Goal: Use online tool/utility: Utilize a website feature to perform a specific function

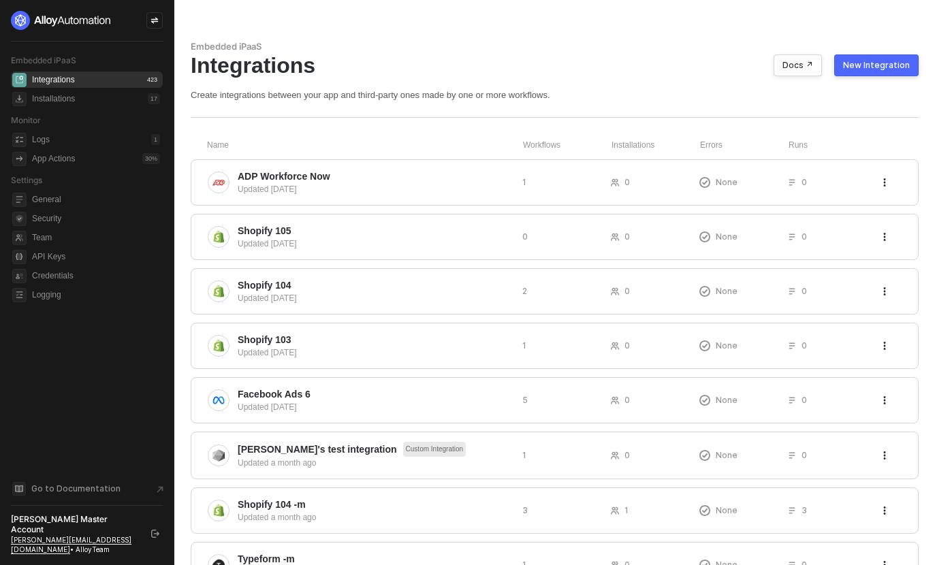
click at [150, 12] on div at bounding box center [154, 20] width 16 height 16
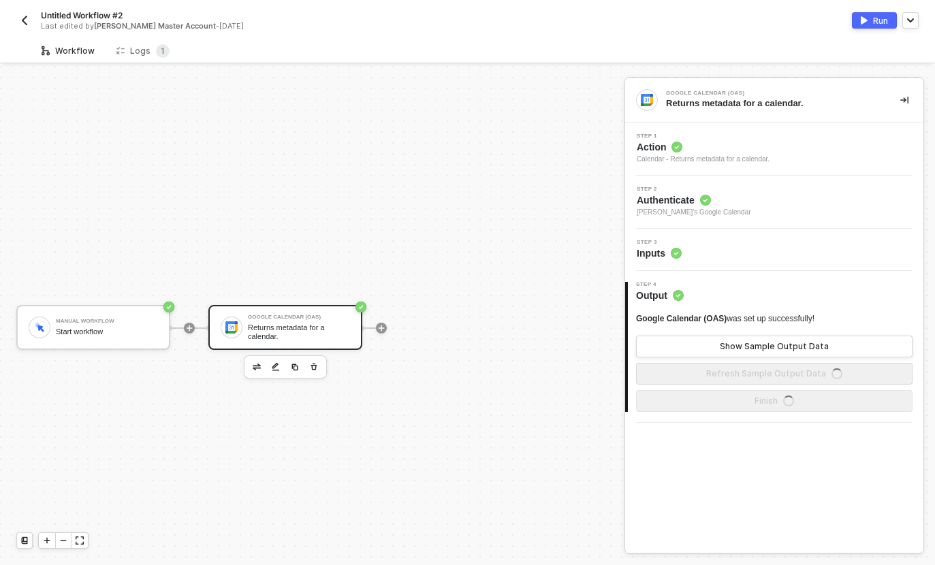
scroll to position [25, 0]
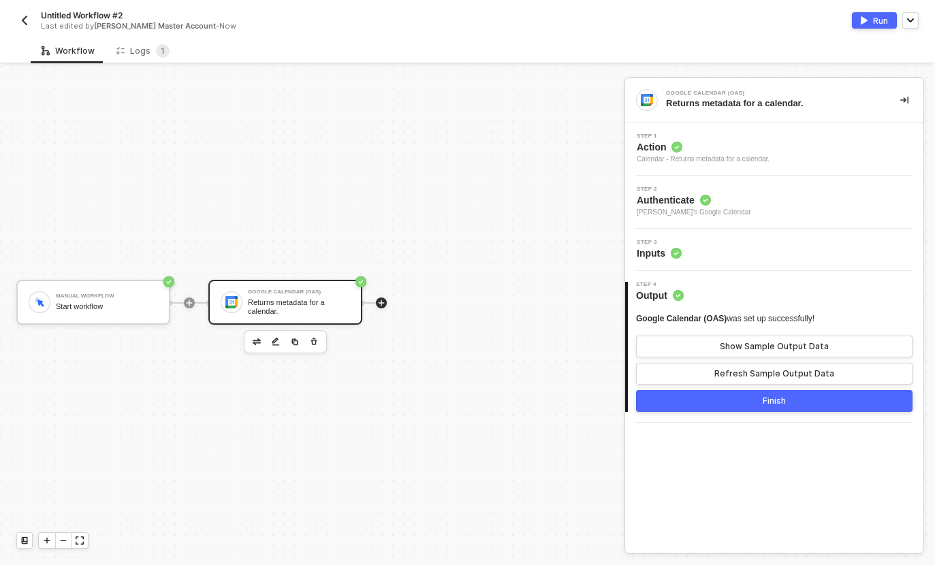
click at [195, 308] on div at bounding box center [189, 303] width 11 height 11
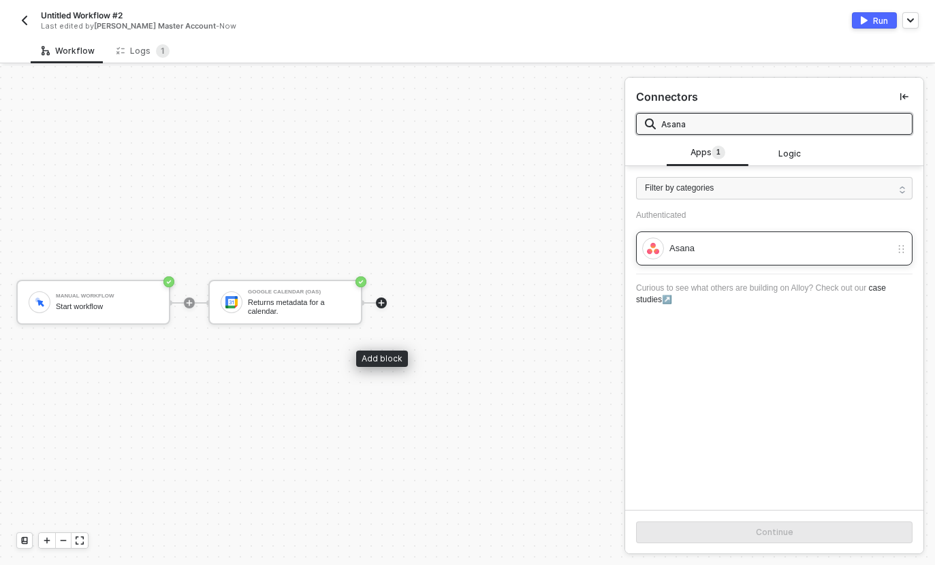
type input "Asana"
click at [729, 255] on div "Asana" at bounding box center [766, 249] width 249 height 22
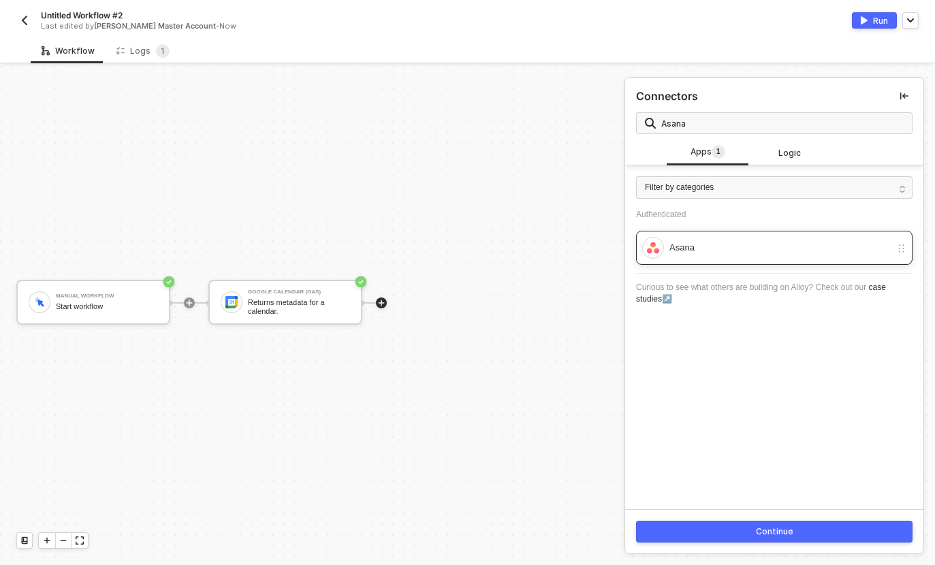
scroll to position [54, 0]
click at [825, 537] on button "Continue" at bounding box center [774, 532] width 276 height 22
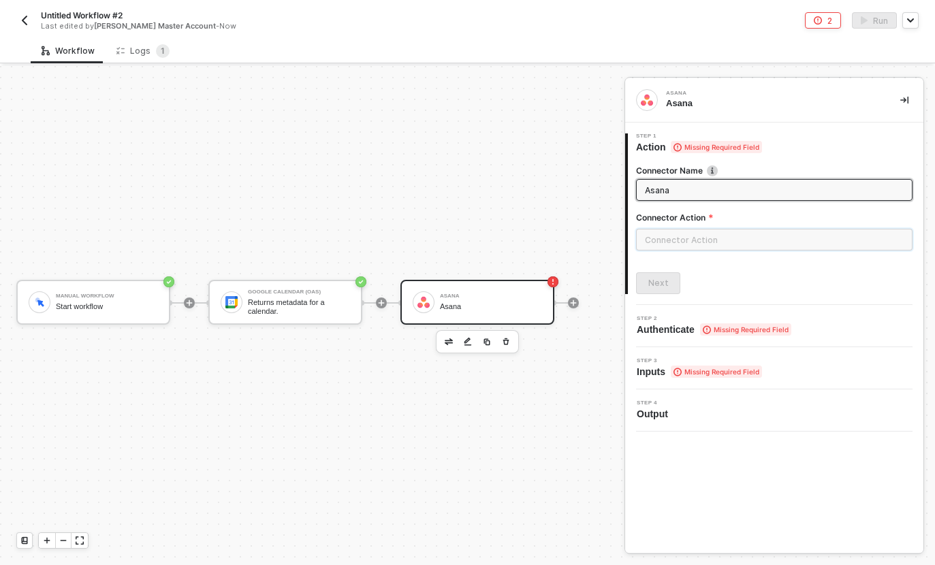
click at [780, 229] on input "text" at bounding box center [774, 240] width 276 height 22
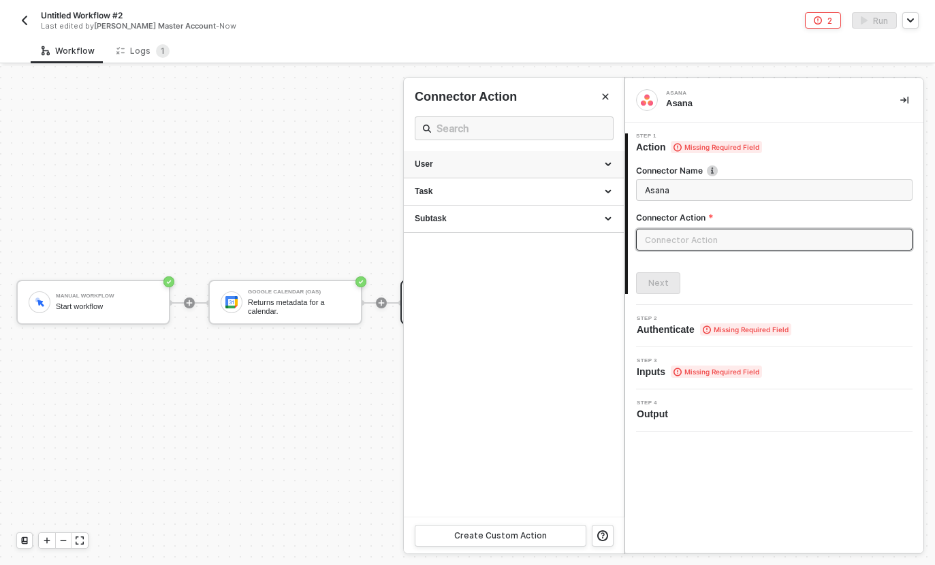
click at [556, 151] on div "User" at bounding box center [514, 164] width 220 height 27
click at [551, 185] on div "Get All Users Gets data of all Users" at bounding box center [514, 196] width 198 height 22
type input "Gets data of all Users"
type input "User - Get All Users"
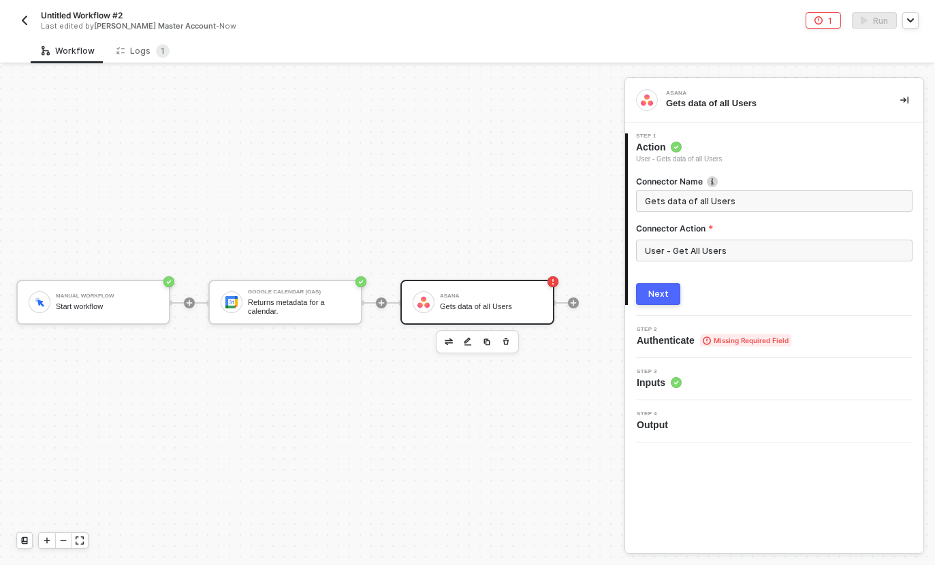
click at [664, 289] on div "Next" at bounding box center [658, 294] width 20 height 11
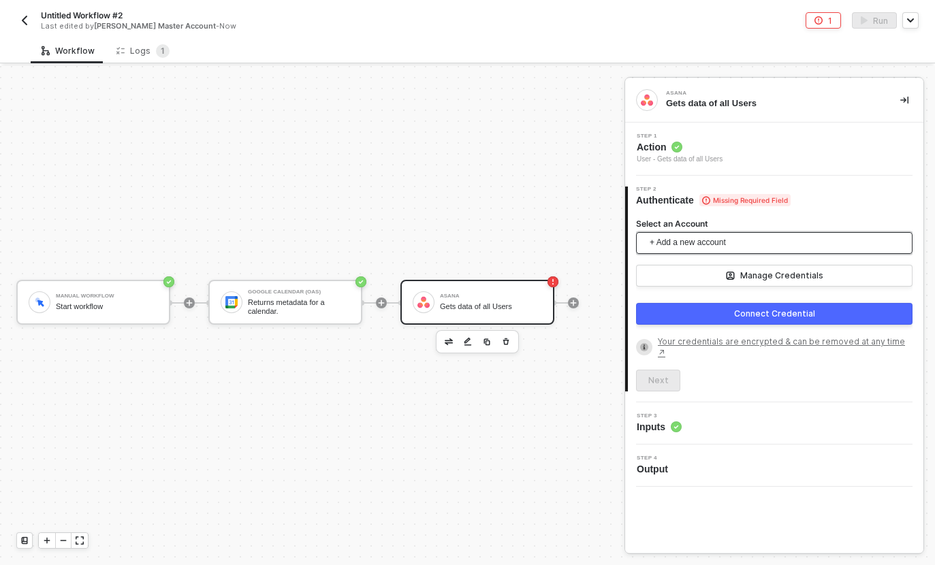
click at [854, 232] on span "+ Add a new account" at bounding box center [777, 243] width 255 height 22
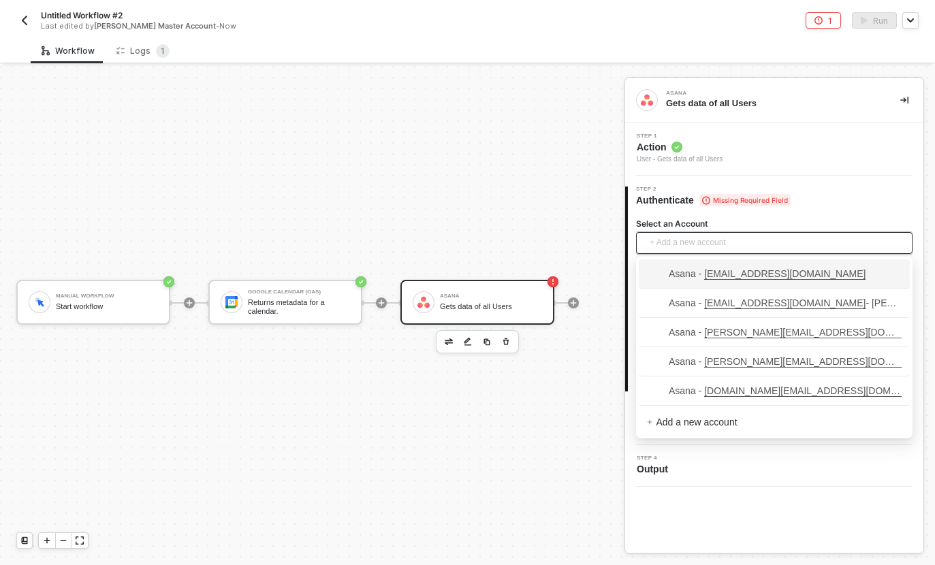
click at [539, 201] on div "Manual Workflow Start workflow Google Calendar (OAS) Returns metadata for a cal…" at bounding box center [309, 303] width 618 height 524
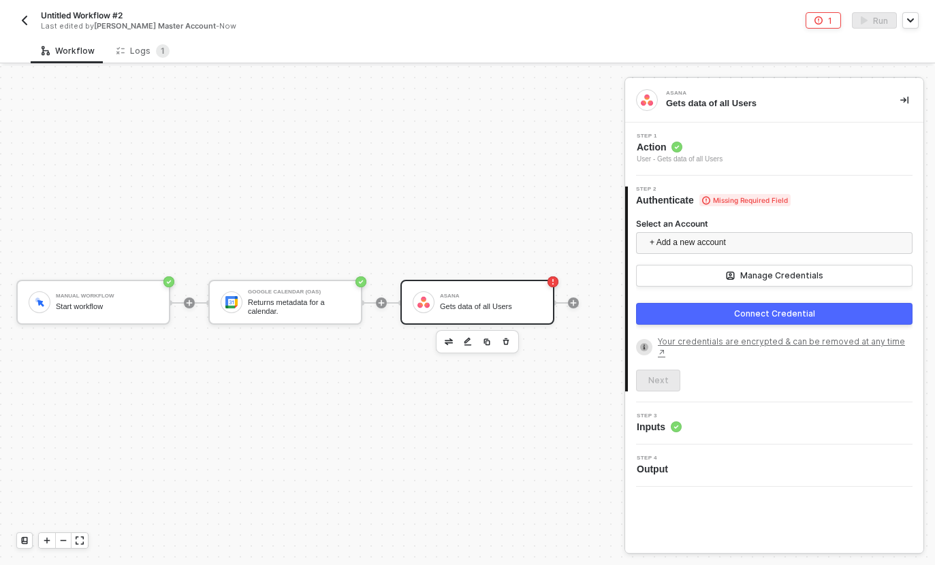
click at [552, 200] on div "Manual Workflow Start workflow Google Calendar (OAS) Returns metadata for a cal…" at bounding box center [309, 303] width 618 height 524
click at [833, 265] on button "Manage Credentials" at bounding box center [774, 276] width 276 height 22
